Goal: Check status: Check status

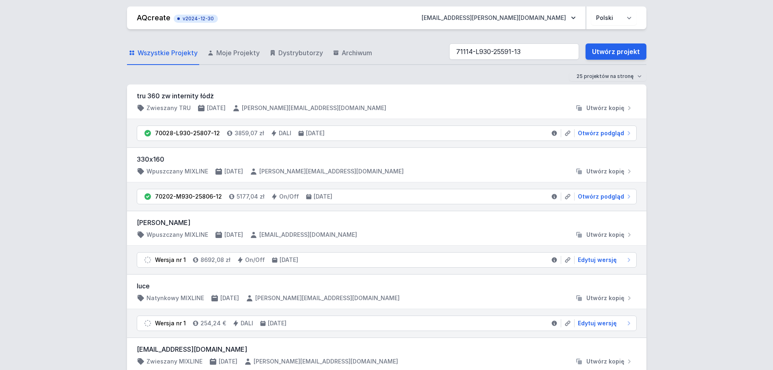
type input "71114-L930-25591-13"
click at [600, 53] on link "Utwórz projekt" at bounding box center [616, 51] width 61 height 16
click at [419, 76] on div "25 projektów na stronę 50 projektów na stronę 100 projektów na stronę" at bounding box center [387, 76] width 520 height 10
click at [541, 52] on input "71114-L930-25591-13" at bounding box center [514, 51] width 130 height 16
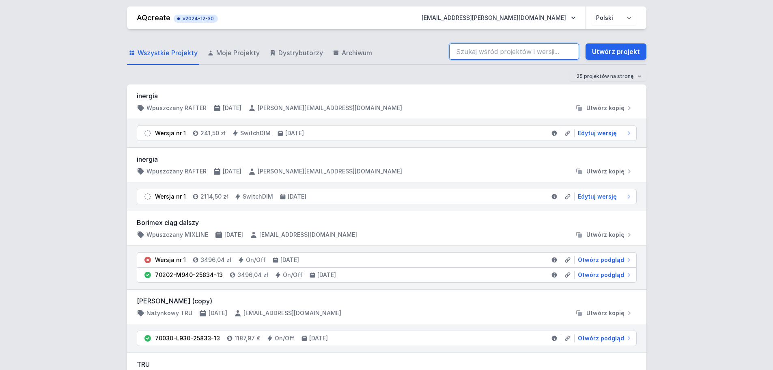
click at [473, 49] on input "search" at bounding box center [514, 51] width 130 height 16
click at [543, 52] on input "71114-L930-25591-13" at bounding box center [514, 51] width 130 height 16
type input "71114-L930-25591-13"
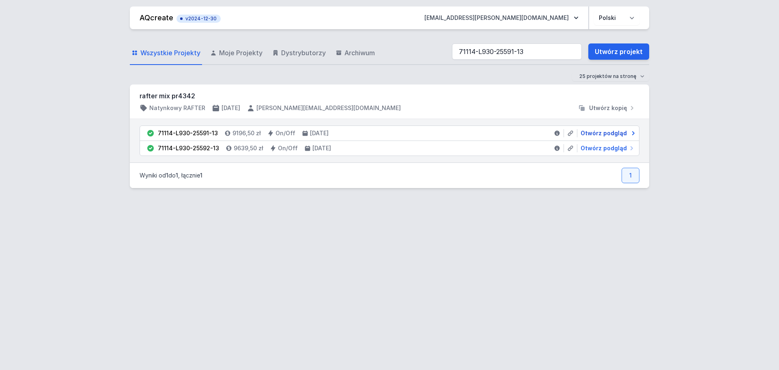
click at [594, 134] on span "Otwórz podgląd" at bounding box center [604, 133] width 46 height 8
select select "3000"
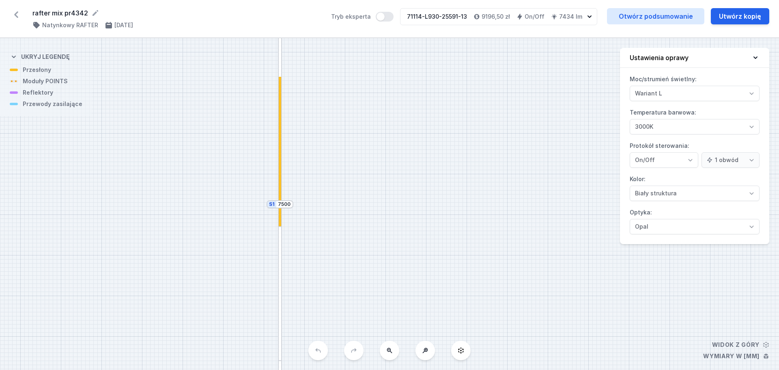
click at [388, 352] on icon at bounding box center [389, 350] width 6 height 6
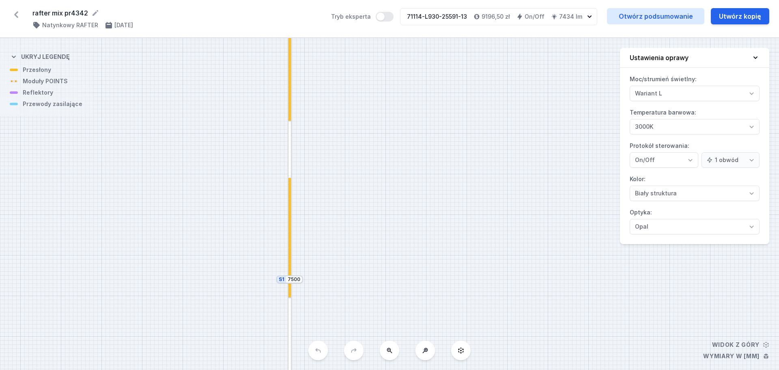
click at [388, 352] on icon at bounding box center [389, 350] width 6 height 6
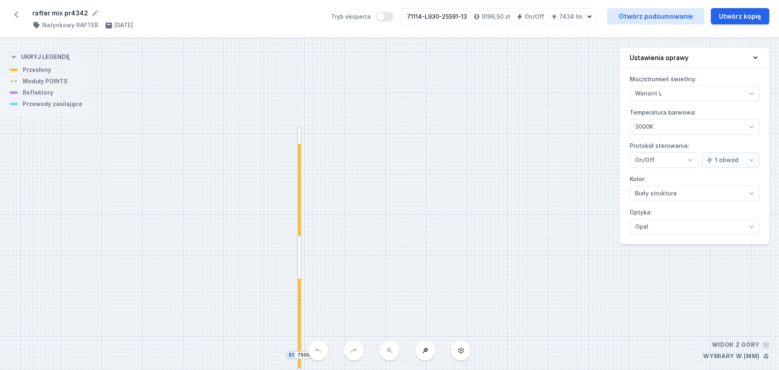
click at [388, 352] on div "S2 2200 S1 7500" at bounding box center [389, 204] width 779 height 332
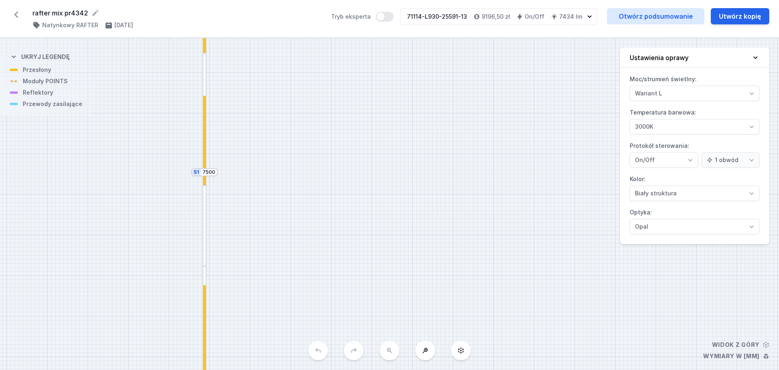
drag, startPoint x: 376, startPoint y: 301, endPoint x: 281, endPoint y: 119, distance: 205.9
click at [281, 119] on div "S2 2200 S1 7500" at bounding box center [389, 204] width 779 height 332
click at [391, 350] on div "S2 2200 S1 7500" at bounding box center [389, 204] width 779 height 332
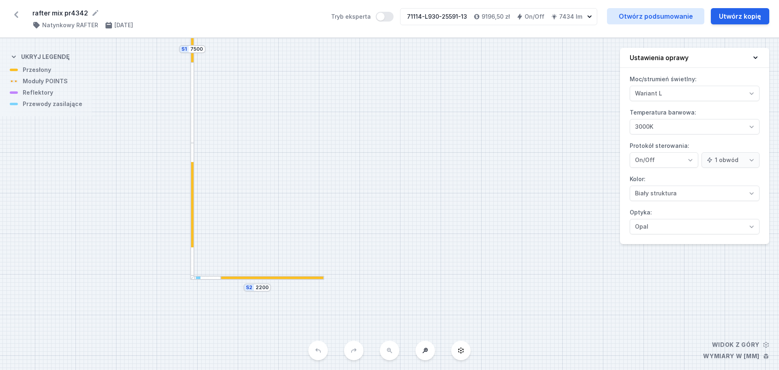
drag, startPoint x: 336, startPoint y: 282, endPoint x: 324, endPoint y: 160, distance: 123.6
click at [324, 160] on div "S2 2200 S1 7500" at bounding box center [389, 204] width 779 height 332
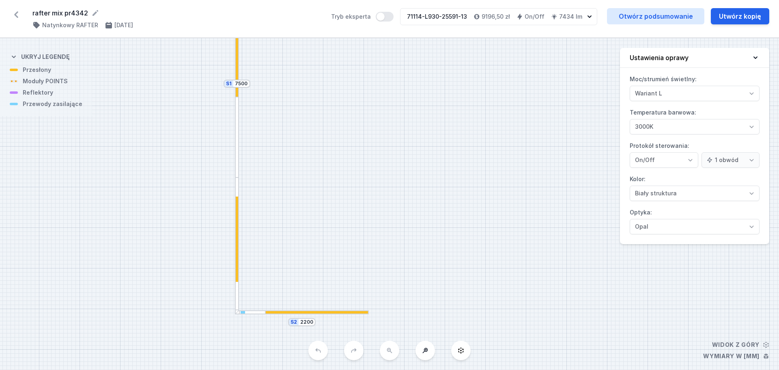
drag, startPoint x: 274, startPoint y: 209, endPoint x: 304, endPoint y: 231, distance: 36.0
click at [304, 231] on div "S2 2200 S1 7500" at bounding box center [389, 204] width 779 height 332
click at [238, 192] on div at bounding box center [237, 244] width 4 height 135
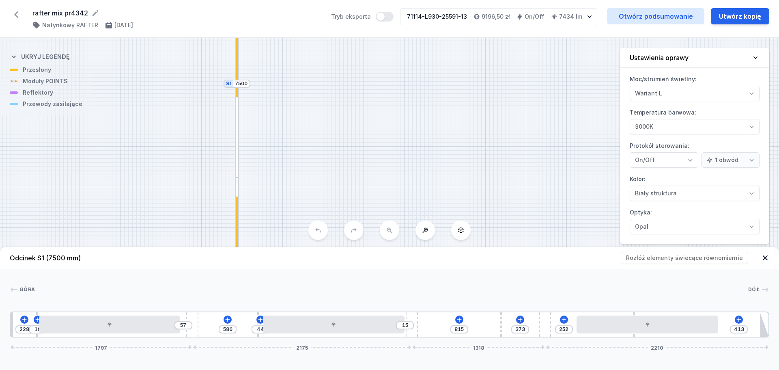
click at [341, 174] on div "S2 2200 S1 7500" at bounding box center [389, 204] width 779 height 332
click at [767, 257] on icon at bounding box center [765, 258] width 8 height 8
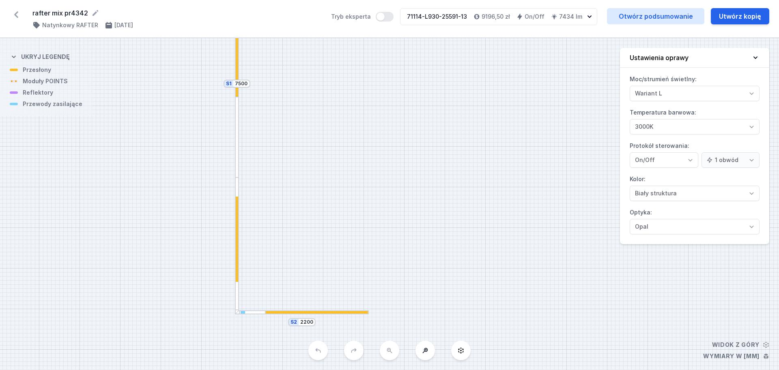
click at [17, 15] on icon at bounding box center [16, 14] width 13 height 13
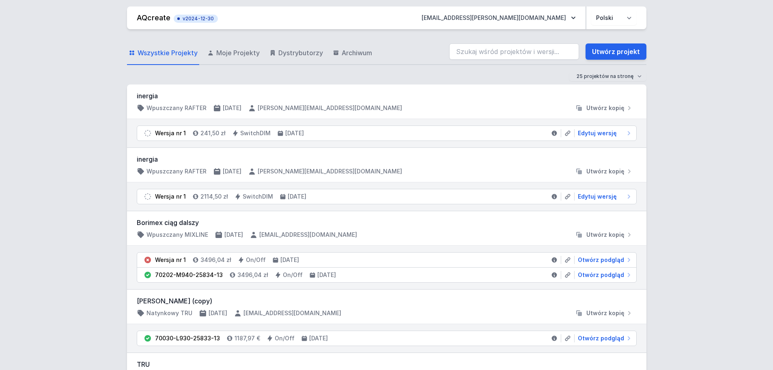
click at [473, 58] on input "search" at bounding box center [514, 51] width 130 height 16
type input "71114-L930-25591-13"
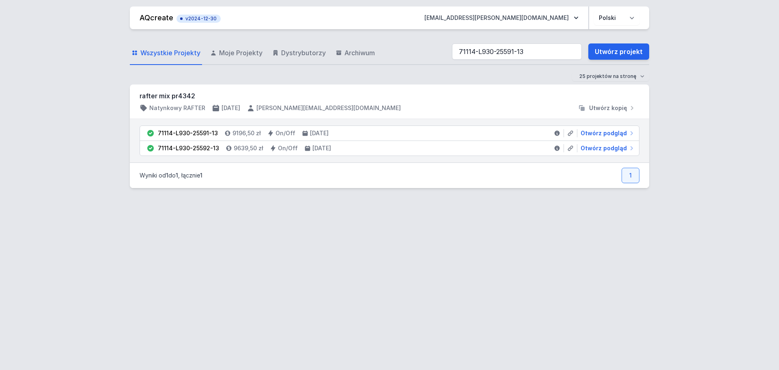
click at [76, 172] on div "AQcreate v2024-12-30 [EMAIL_ADDRESS][PERSON_NAME][DOMAIN_NAME] Polski English W…" at bounding box center [389, 185] width 779 height 370
click at [611, 132] on span "Otwórz podgląd" at bounding box center [604, 133] width 46 height 8
select select "3000"
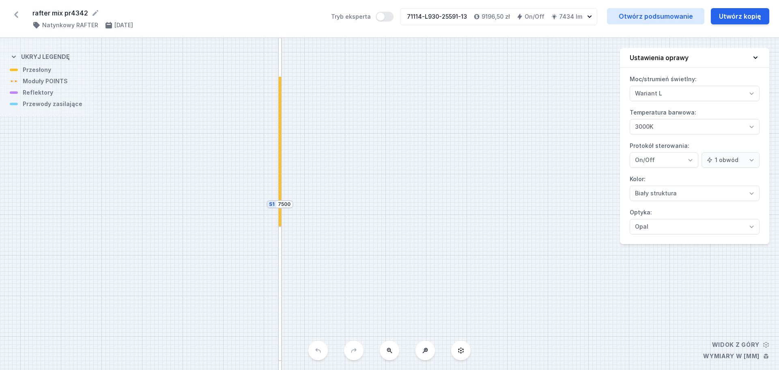
click at [393, 352] on button at bounding box center [389, 350] width 19 height 19
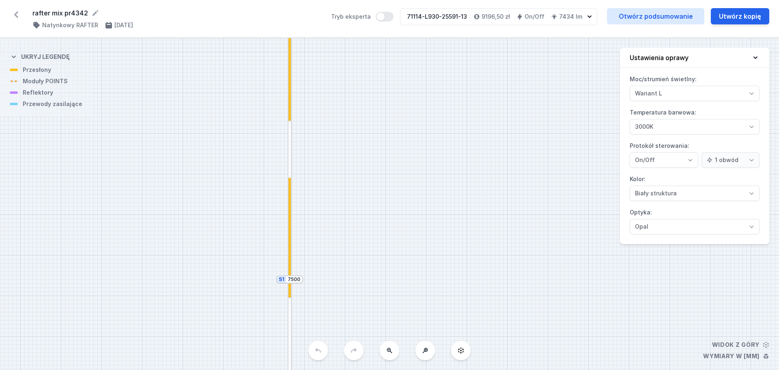
click at [393, 352] on button at bounding box center [389, 350] width 19 height 19
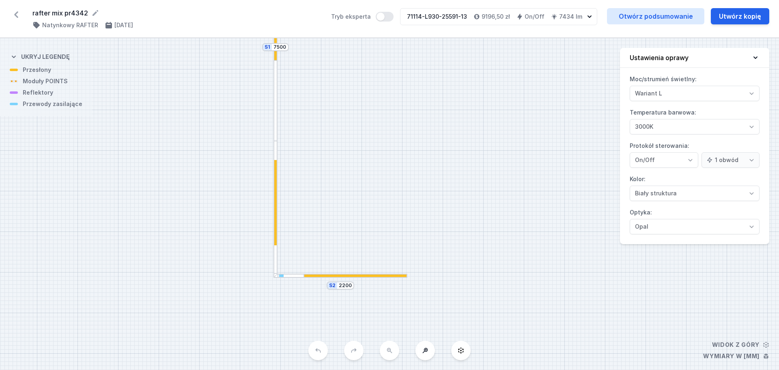
drag, startPoint x: 396, startPoint y: 299, endPoint x: 372, endPoint y: -9, distance: 308.6
click at [372, 0] on html "rafter mix pr4342 ( 11376 /v 1 ) Natynkowy RAFTER [DATE] Tryb eksperta 71114-L9…" at bounding box center [389, 185] width 779 height 370
click at [16, 13] on icon at bounding box center [16, 14] width 4 height 6
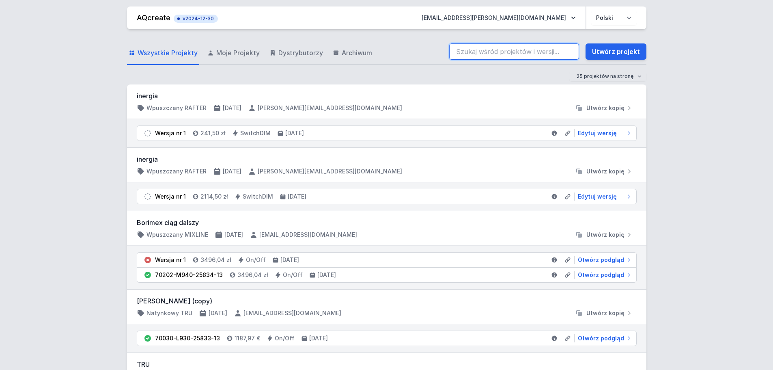
click at [504, 55] on input "search" at bounding box center [514, 51] width 130 height 16
type input "71114-L930-25591-13"
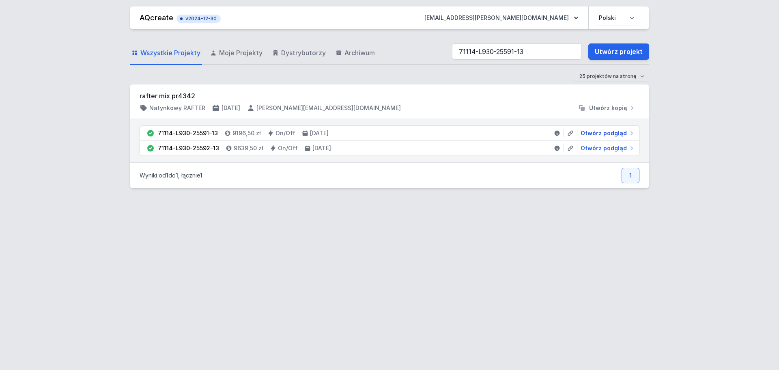
drag, startPoint x: 591, startPoint y: 134, endPoint x: 389, endPoint y: 110, distance: 203.1
click at [591, 134] on span "Otwórz podgląd" at bounding box center [604, 133] width 46 height 8
select select "3000"
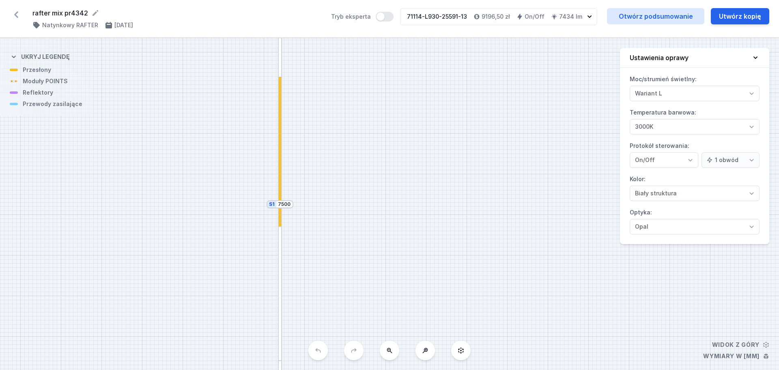
click at [389, 352] on icon at bounding box center [389, 350] width 6 height 6
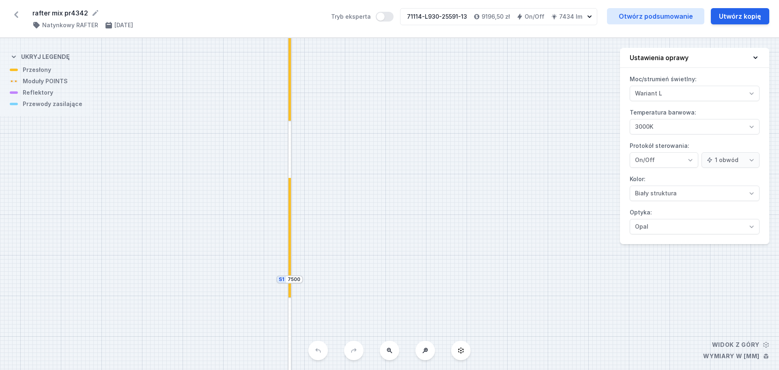
click at [389, 352] on icon at bounding box center [389, 350] width 6 height 6
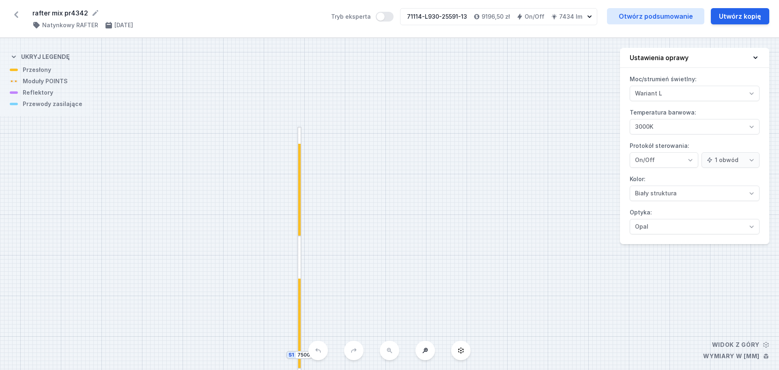
click at [389, 352] on div "S2 2200 S1 7500" at bounding box center [389, 204] width 779 height 332
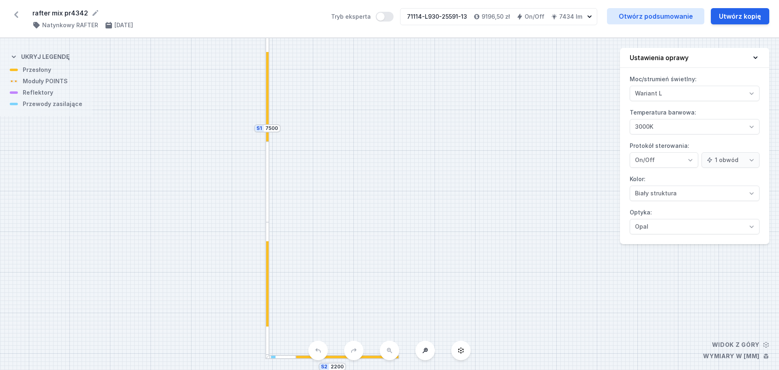
drag, startPoint x: 379, startPoint y: 303, endPoint x: 347, endPoint y: 77, distance: 228.7
click at [347, 77] on div "S2 2200 S1 7500" at bounding box center [389, 204] width 779 height 332
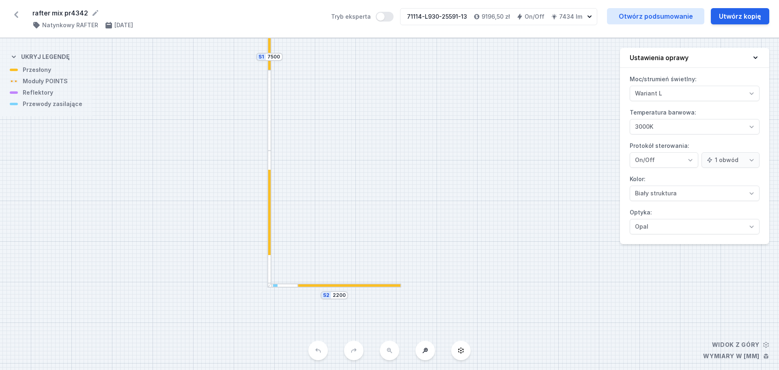
drag, startPoint x: 347, startPoint y: 222, endPoint x: 347, endPoint y: 160, distance: 62.1
click at [347, 160] on div "S2 2200 S1 7500" at bounding box center [389, 204] width 779 height 332
